Goal: Task Accomplishment & Management: Manage account settings

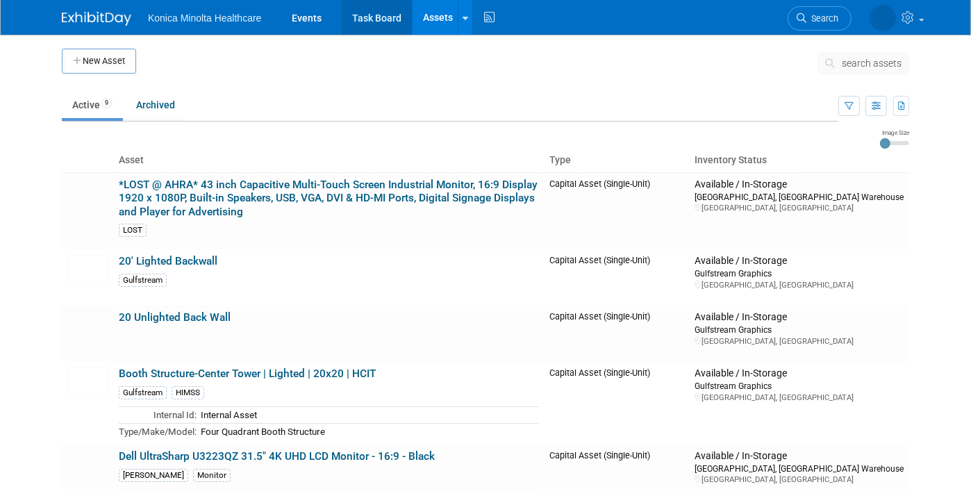
click at [376, 21] on link "Task Board" at bounding box center [377, 17] width 70 height 35
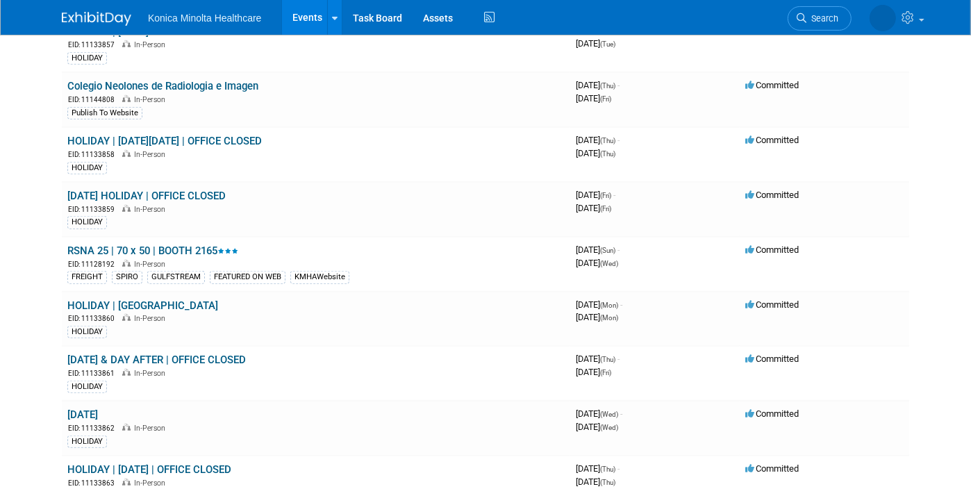
scroll to position [781, 0]
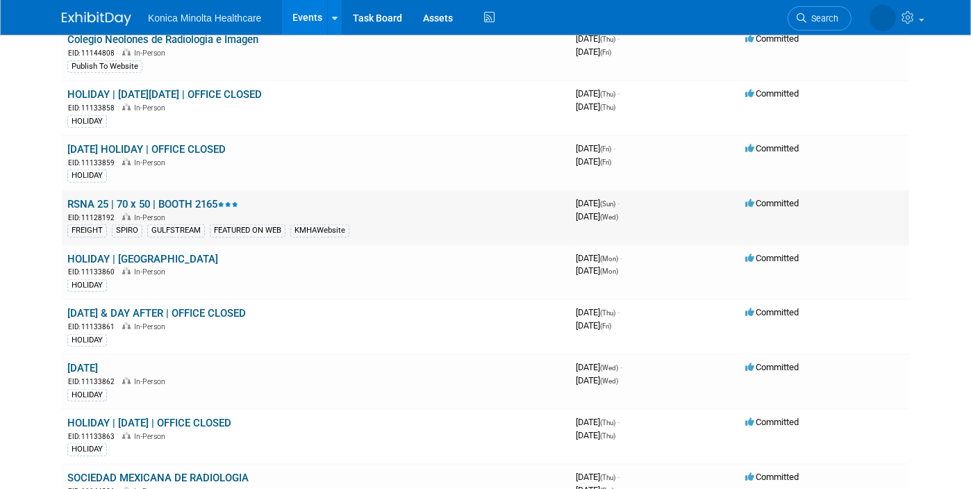
click at [190, 198] on link "RSNA 25 | 70 x 50 | BOOTH 2165" at bounding box center [152, 204] width 171 height 13
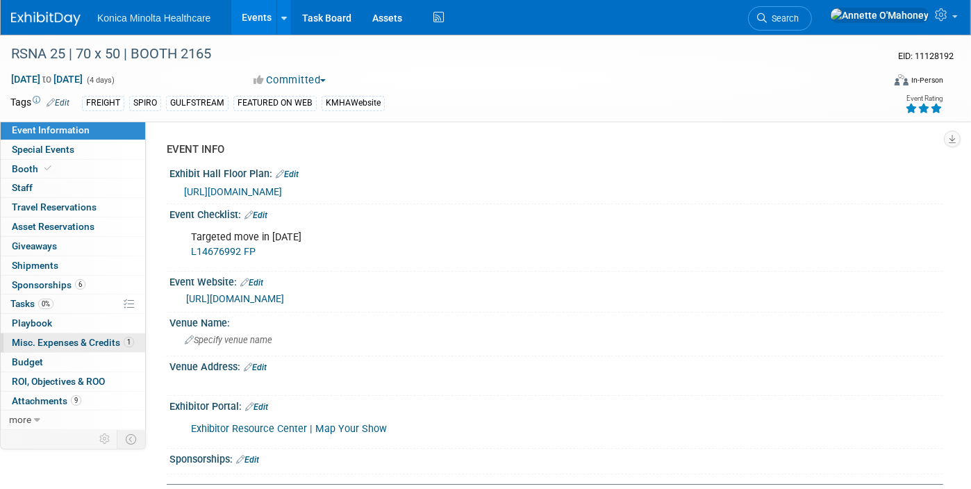
click at [78, 333] on link "1 Misc. Expenses & Credits 1" at bounding box center [73, 342] width 144 height 19
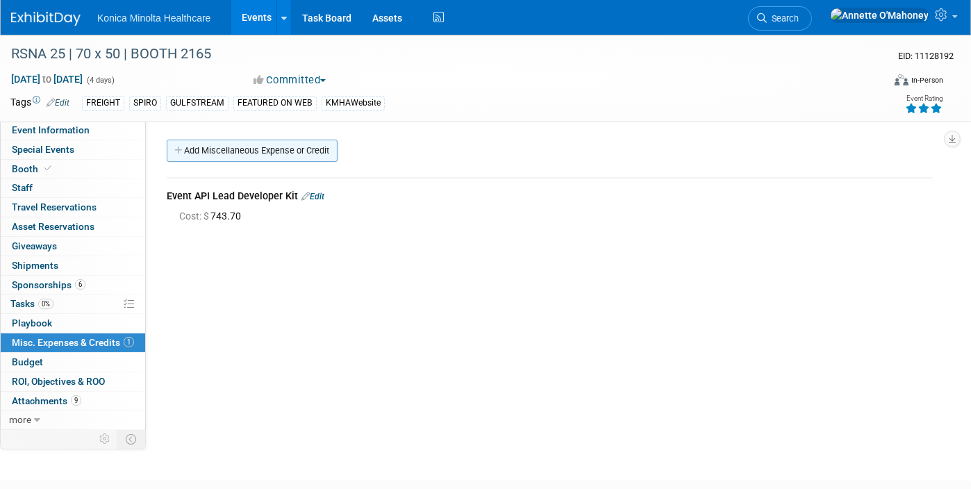
click at [285, 145] on link "Add Miscellaneous Expense or Credit" at bounding box center [252, 151] width 171 height 22
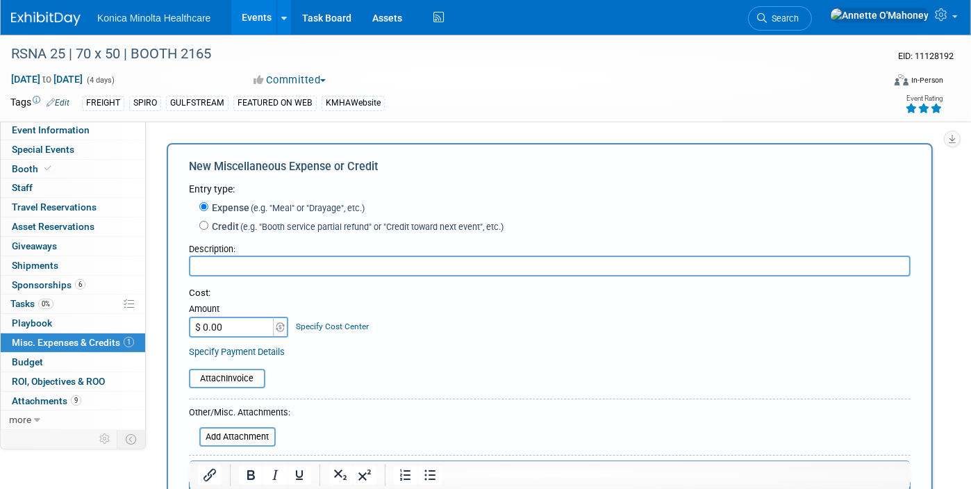
type input "r"
click at [239, 260] on input "text" at bounding box center [550, 266] width 722 height 21
paste input "RSNA Registrant Names 2025(OLAT2)"
type input "RSNA Registrant Names 2025(OLAT2) LIST 1 2205 NAMES"
click at [245, 329] on input "$ 0.00" at bounding box center [232, 327] width 87 height 21
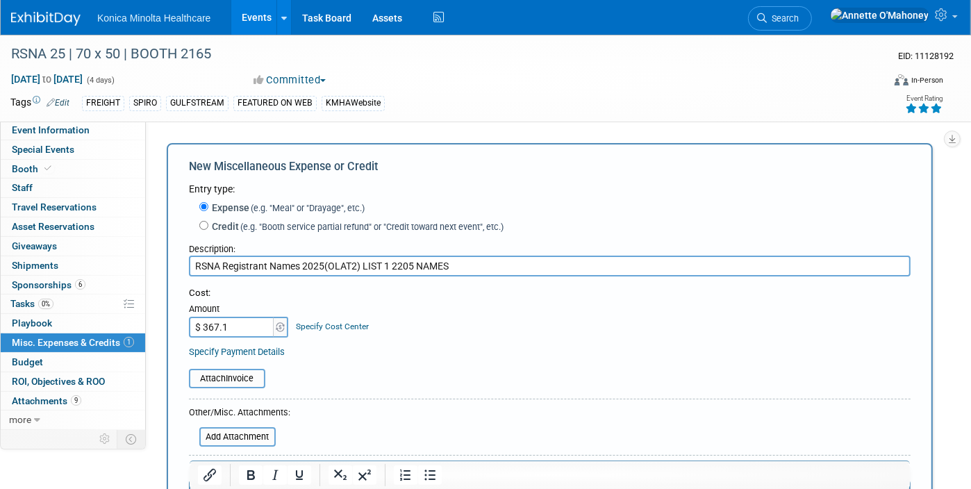
type input "$ 367.13"
click at [329, 327] on link "Specify Cost Center" at bounding box center [333, 327] width 73 height 10
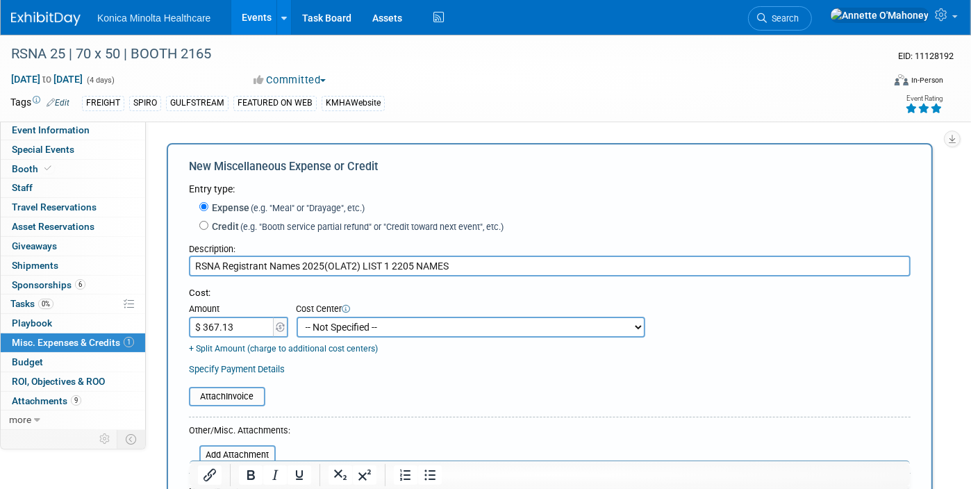
click at [329, 327] on select "-- Not Specified -- AAOS 10-21310-250000-10030 AHRA 10-21310-250000-10080 NERUC…" at bounding box center [471, 327] width 349 height 21
select select "18966380"
click at [297, 317] on select "-- Not Specified -- AAOS 10-21310-250000-10030 AHRA 10-21310-250000-10080 NERUC…" at bounding box center [471, 327] width 349 height 21
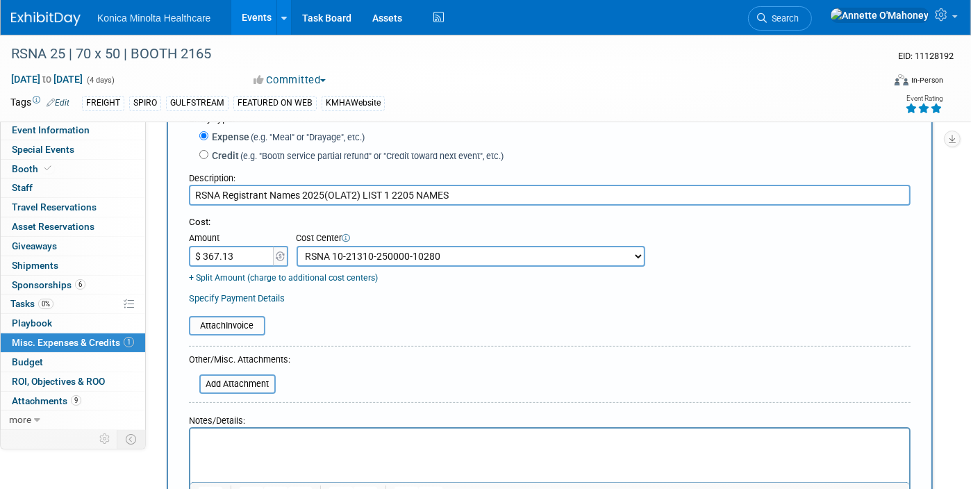
scroll to position [174, 0]
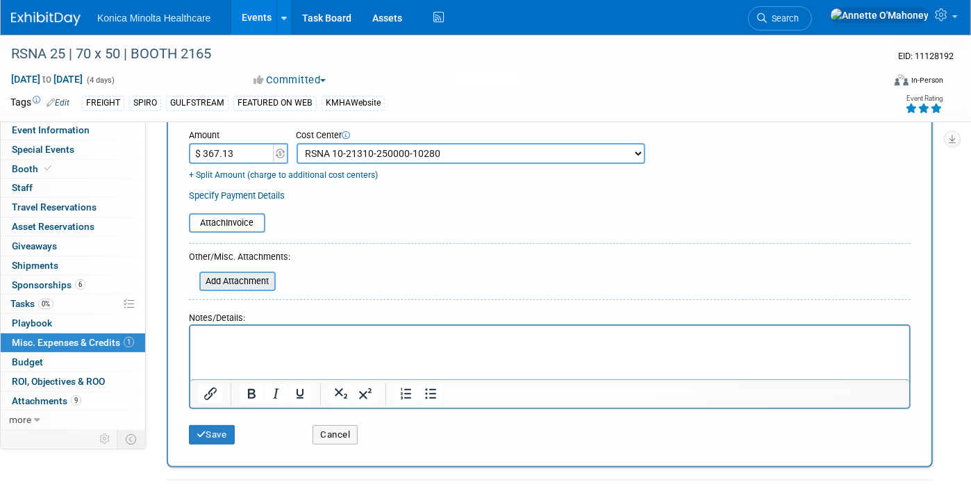
click at [233, 274] on input "file" at bounding box center [191, 281] width 165 height 17
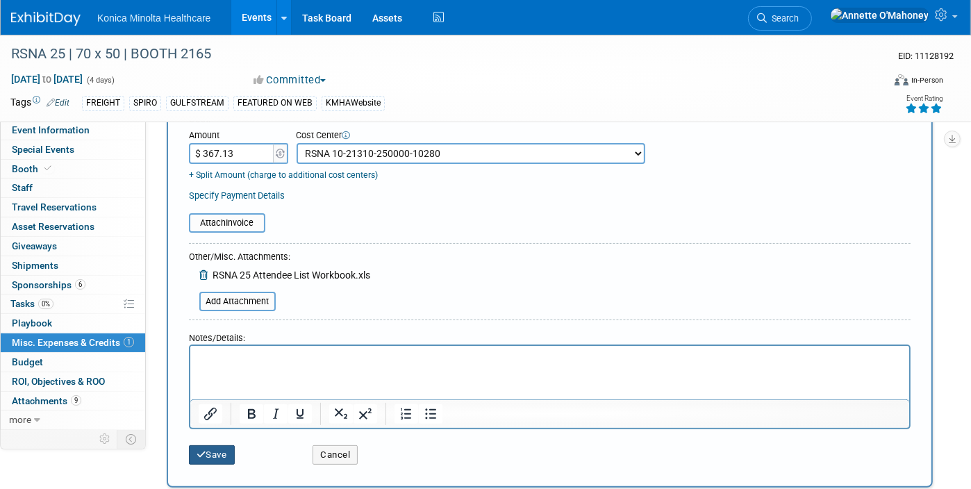
click at [212, 450] on button "Save" at bounding box center [212, 454] width 46 height 19
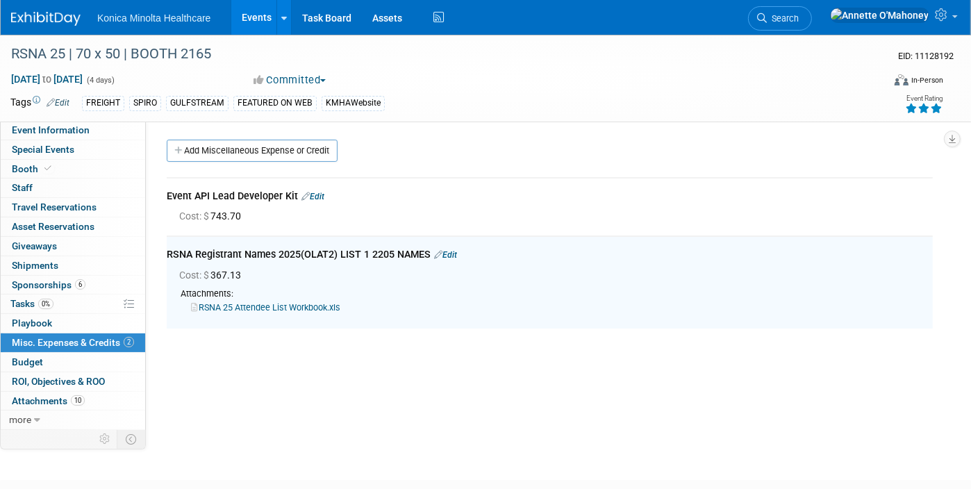
scroll to position [0, 0]
